Goal: Task Accomplishment & Management: Complete application form

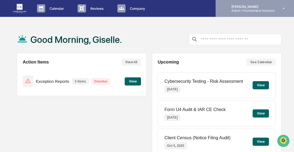
click at [247, 13] on div "[PERSON_NAME] Admin • Cumberland Advisors" at bounding box center [255, 8] width 78 height 17
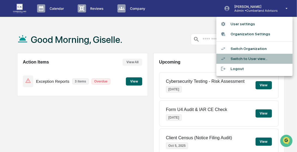
click at [251, 56] on li "Switch to User view..." at bounding box center [254, 59] width 76 height 10
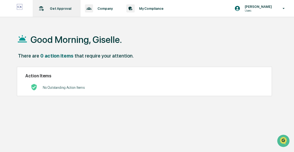
click at [61, 10] on p "Get Approval" at bounding box center [59, 9] width 29 height 4
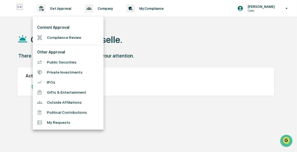
click at [59, 39] on li "Compliance Review" at bounding box center [68, 38] width 71 height 10
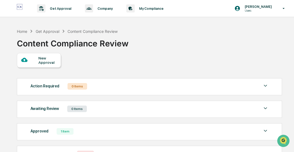
click at [51, 63] on div "New Approval" at bounding box center [47, 60] width 18 height 9
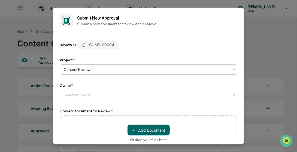
click at [215, 73] on div "Content Review" at bounding box center [146, 70] width 170 height 8
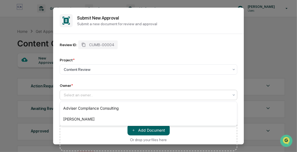
click at [226, 97] on div at bounding box center [146, 95] width 165 height 5
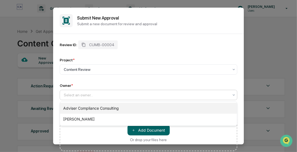
click at [154, 107] on div "Adviser Compliance Consulting" at bounding box center [148, 108] width 177 height 11
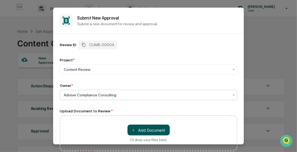
click at [146, 130] on button "＋ Add Document" at bounding box center [148, 130] width 42 height 11
click at [241, 138] on div "Review ID: CUMB-00004 Project * Content Review Owner * Adviser Compliance Consu…" at bounding box center [148, 103] width 191 height 138
click at [200, 53] on div "Review ID: CUMB-00004 Project * Content Review Owner * Adviser Compliance Consu…" at bounding box center [148, 71] width 177 height 60
click at [217, 107] on div "Review ID: CUMB-00004 Project * Content Review Owner * Adviser Compliance Consu…" at bounding box center [148, 103] width 177 height 125
click at [242, 125] on div "Review ID: CUMB-00004 Project * Content Review Owner * Adviser Compliance Consu…" at bounding box center [148, 103] width 191 height 138
